Goal: Navigation & Orientation: Find specific page/section

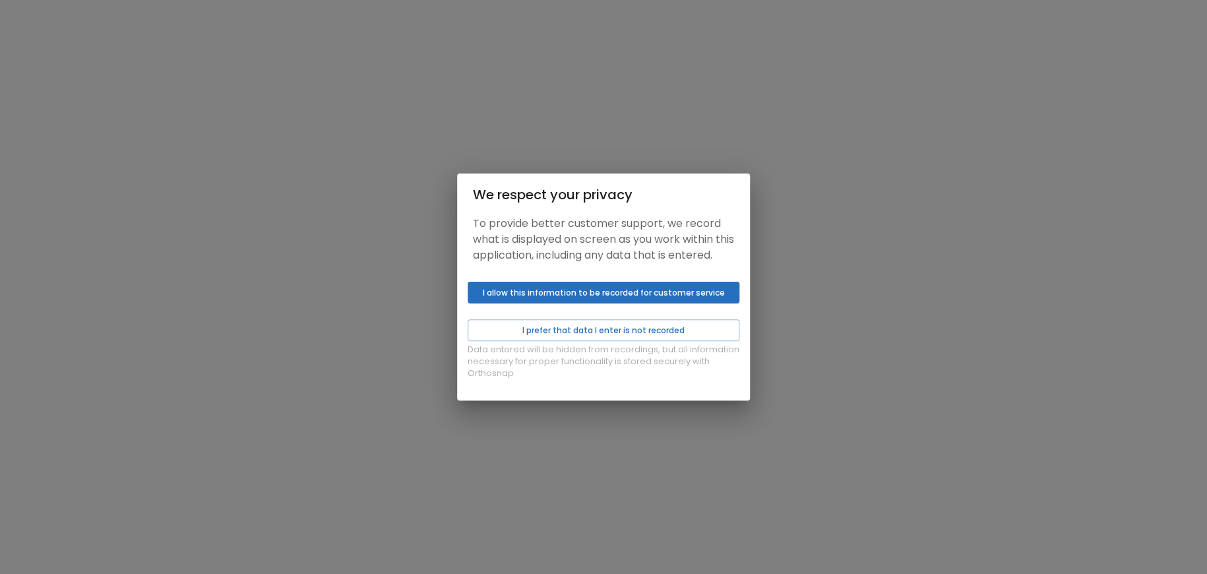
click at [567, 294] on button "I allow this information to be recorded for customer service" at bounding box center [604, 293] width 272 height 22
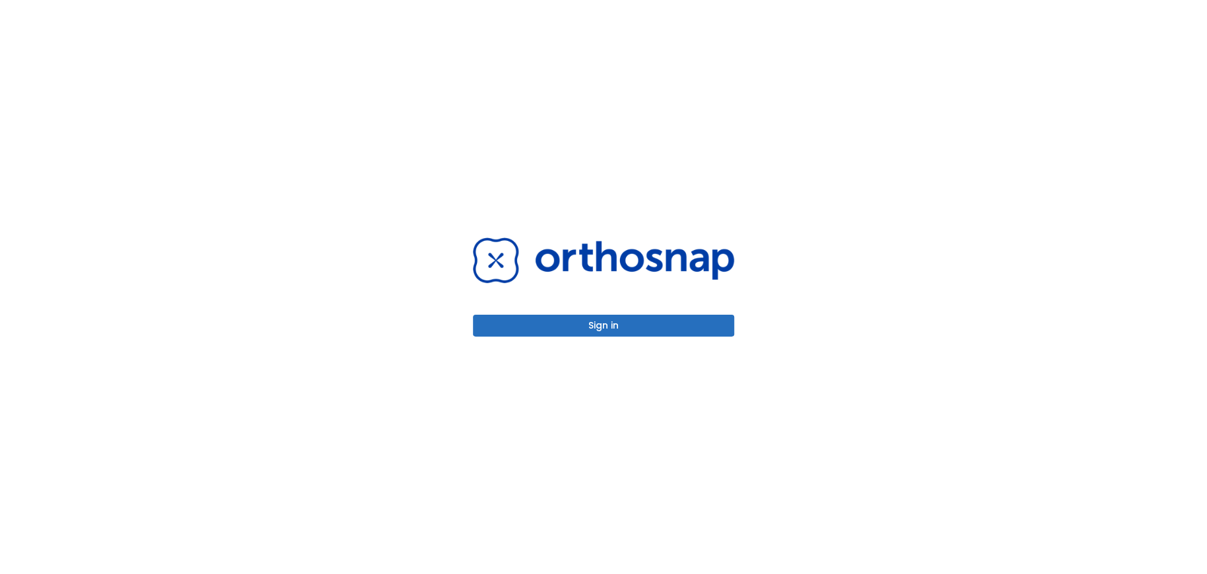
click at [567, 327] on button "Sign in" at bounding box center [603, 326] width 261 height 22
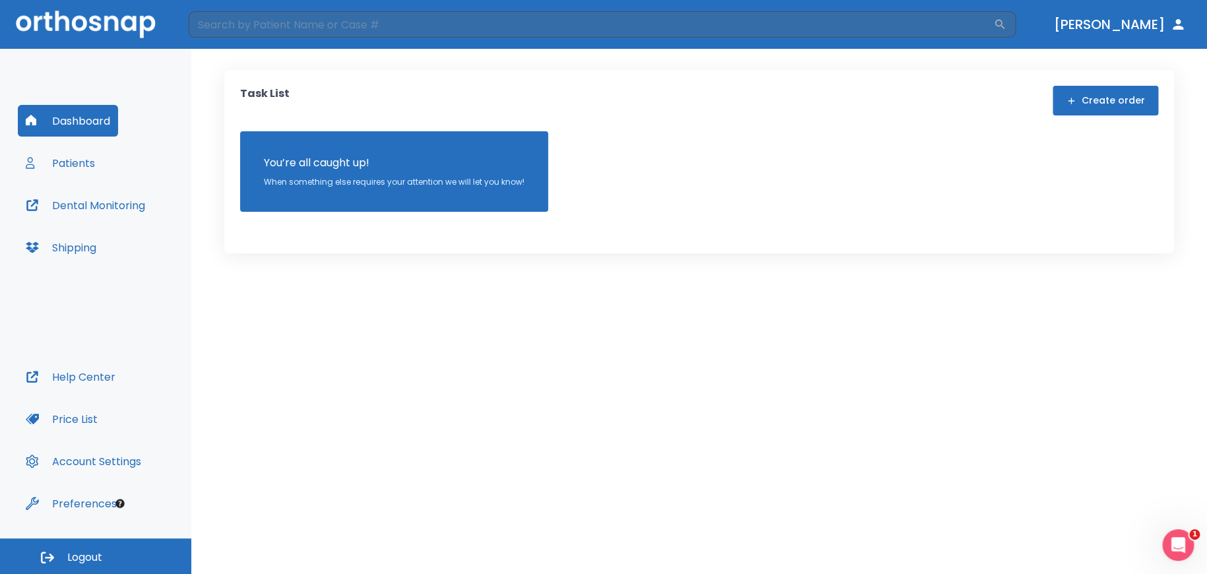
click at [1169, 21] on button "[PERSON_NAME]" at bounding box center [1120, 25] width 143 height 24
click at [1174, 26] on icon "button" at bounding box center [1179, 24] width 16 height 16
click at [1135, 20] on button "[PERSON_NAME]" at bounding box center [1120, 25] width 143 height 24
click at [1178, 20] on icon "button" at bounding box center [1178, 24] width 11 height 11
